Goal: Transaction & Acquisition: Register for event/course

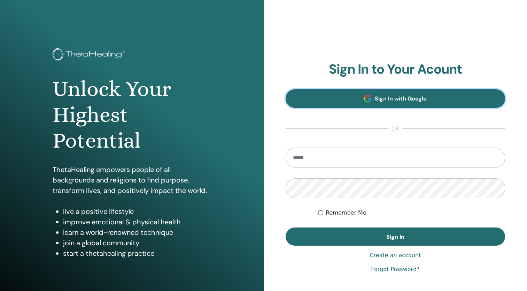
click at [390, 105] on link "Sign In with Google" at bounding box center [396, 98] width 220 height 18
click at [364, 100] on span at bounding box center [368, 99] width 8 height 8
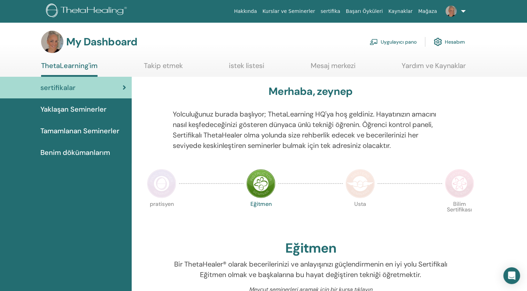
click at [72, 106] on span "Yaklaşan Seminerler" at bounding box center [73, 109] width 66 height 10
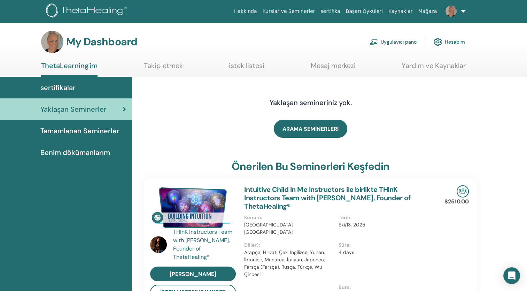
click at [100, 10] on img at bounding box center [87, 11] width 83 height 16
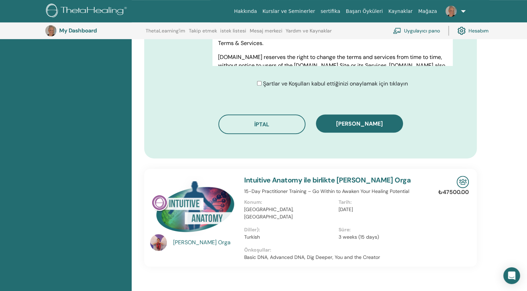
scroll to position [400, 0]
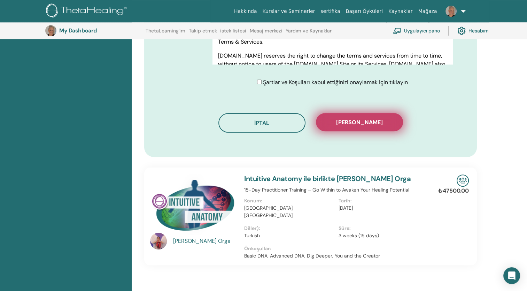
click at [348, 121] on span "Kaydı onayla" at bounding box center [359, 121] width 47 height 7
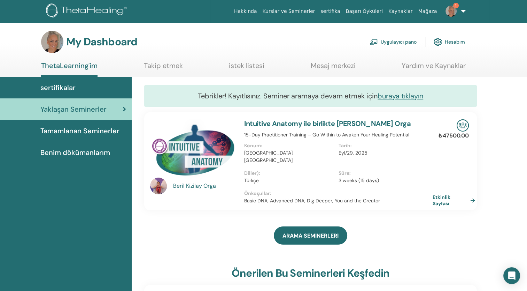
click at [453, 10] on img at bounding box center [451, 11] width 11 height 11
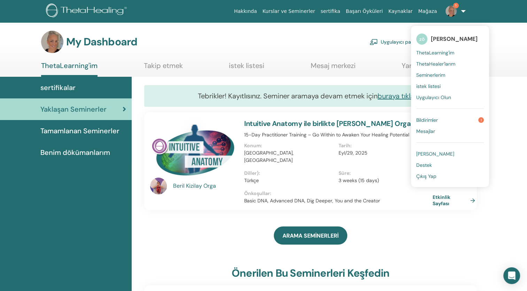
click at [434, 117] on span "Bildirimler" at bounding box center [427, 120] width 22 height 6
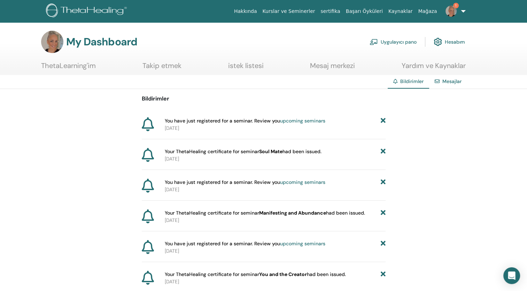
drag, startPoint x: 54, startPoint y: 123, endPoint x: 91, endPoint y: 0, distance: 128.9
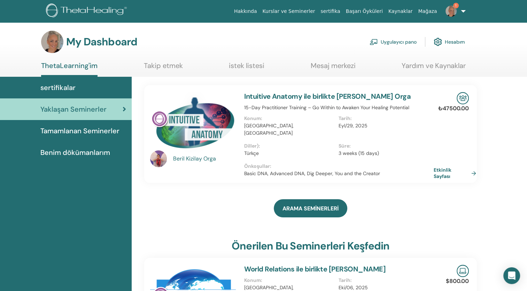
click at [441, 167] on link "Etkinlik Sayfası" at bounding box center [456, 173] width 45 height 13
